Goal: Register for event/course

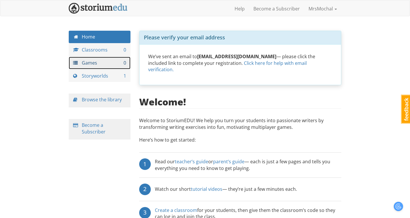
click at [92, 61] on link "Games 0" at bounding box center [100, 63] width 62 height 12
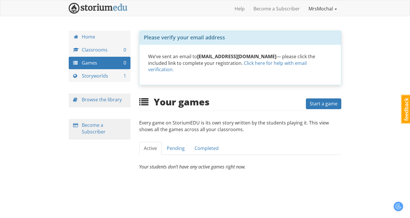
click at [332, 8] on link "MrsMochal" at bounding box center [322, 8] width 37 height 14
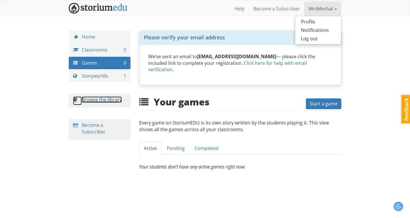
click at [102, 99] on link "Browse the library" at bounding box center [102, 99] width 40 height 6
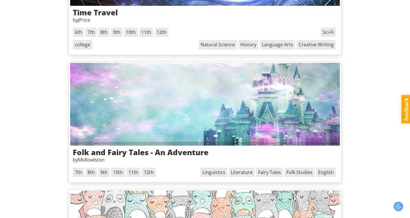
scroll to position [582, 0]
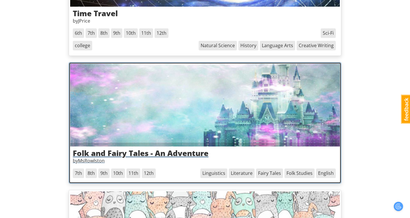
click at [149, 154] on h3 "Folk and Fairy Tales - An Adventure" at bounding box center [205, 153] width 264 height 8
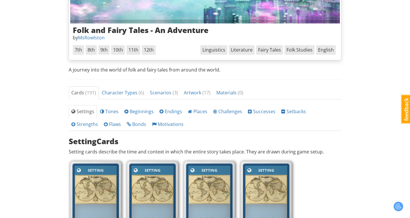
scroll to position [153, 0]
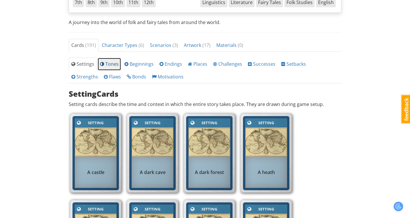
click at [108, 62] on span "Tones" at bounding box center [109, 64] width 19 height 6
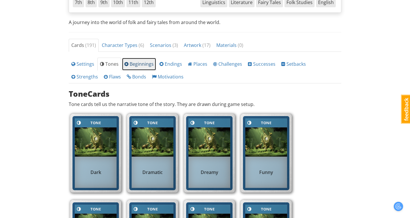
click at [130, 66] on span "Beginnings" at bounding box center [138, 64] width 29 height 6
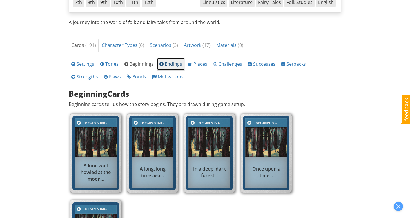
click at [165, 67] on link "Endings" at bounding box center [171, 64] width 28 height 13
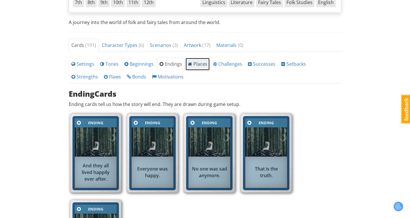
click at [193, 67] on span "Places" at bounding box center [197, 64] width 19 height 6
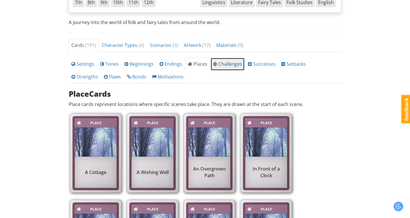
click at [216, 62] on span "Challenges" at bounding box center [227, 64] width 29 height 6
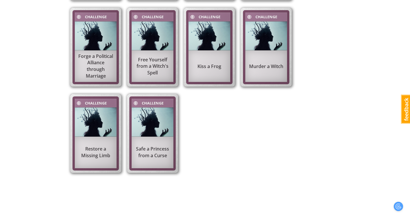
scroll to position [377, 0]
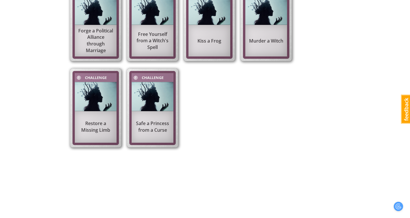
click at [144, 118] on div "Safe a Princess from a Curse" at bounding box center [152, 127] width 42 height 19
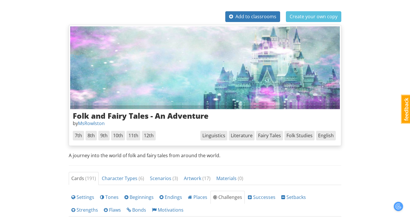
scroll to position [0, 0]
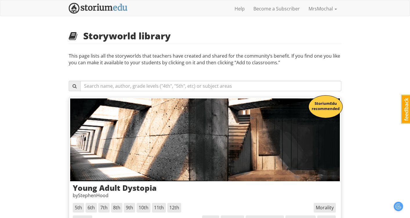
scroll to position [582, 0]
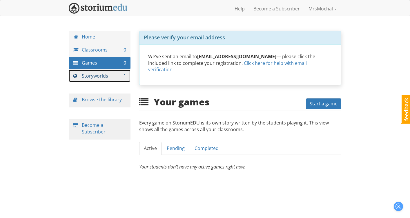
click at [98, 80] on link "Storyworlds 1" at bounding box center [100, 76] width 62 height 12
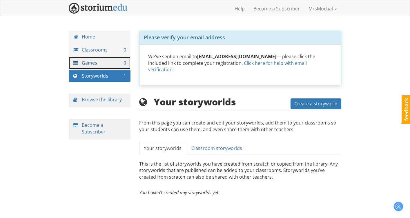
click at [92, 58] on link "Games 0" at bounding box center [100, 63] width 62 height 12
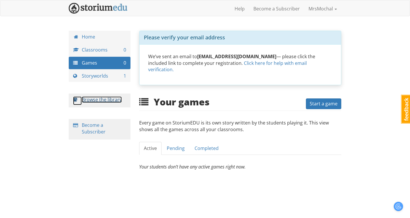
click at [104, 98] on link "Browse the library" at bounding box center [102, 99] width 40 height 6
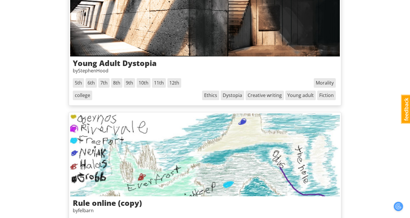
scroll to position [48, 0]
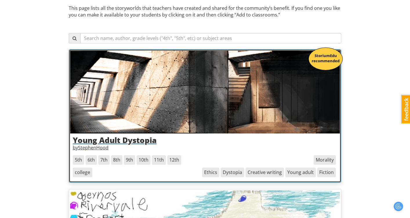
click at [136, 136] on h3 "Young Adult Dystopia" at bounding box center [205, 140] width 264 height 8
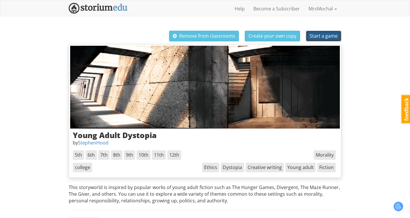
click at [333, 33] on span "Start a game" at bounding box center [323, 36] width 28 height 6
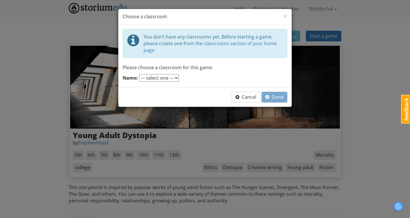
click at [176, 76] on select "--- select one ---" at bounding box center [159, 78] width 40 height 8
click at [139, 74] on select "--- select one ---" at bounding box center [159, 78] width 40 height 8
click at [262, 41] on link "classrooms section of your home page." at bounding box center [209, 46] width 133 height 13
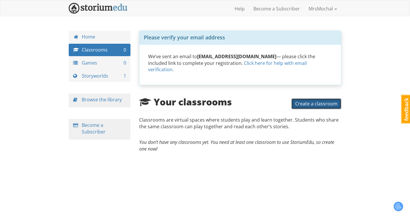
click at [303, 100] on span "Create a classroom" at bounding box center [316, 103] width 42 height 6
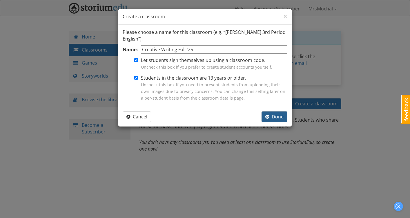
type input "Creative Writing Fall '25"
click at [265, 116] on button "Done" at bounding box center [274, 117] width 26 height 11
